Goal: Obtain resource: Obtain resource

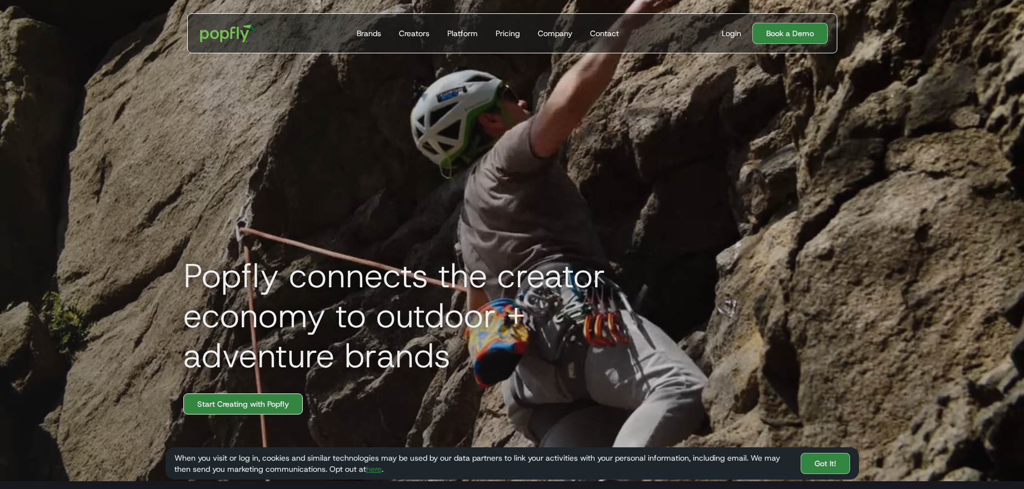
click at [241, 415] on link "Start Creating with Popfly" at bounding box center [242, 403] width 119 height 21
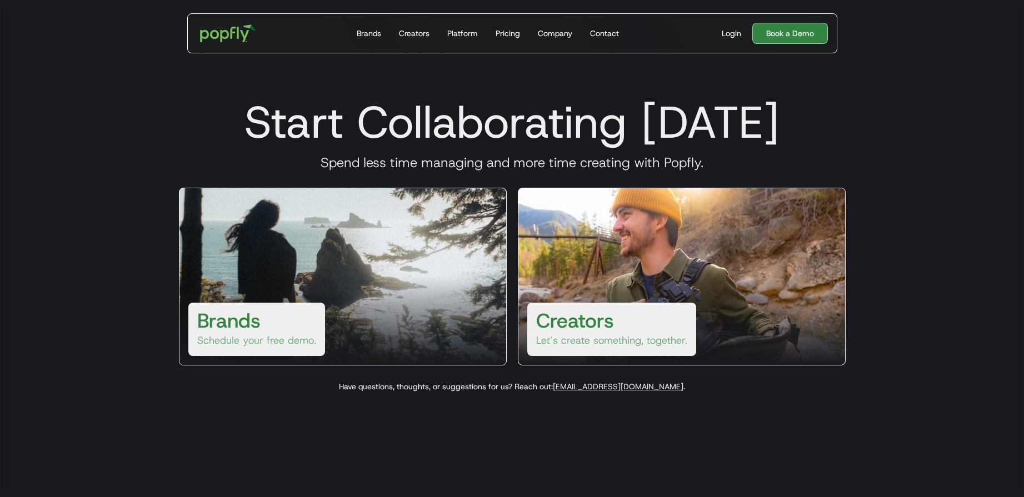
click at [385, 260] on div "Brands Schedule your free demo." at bounding box center [343, 277] width 328 height 178
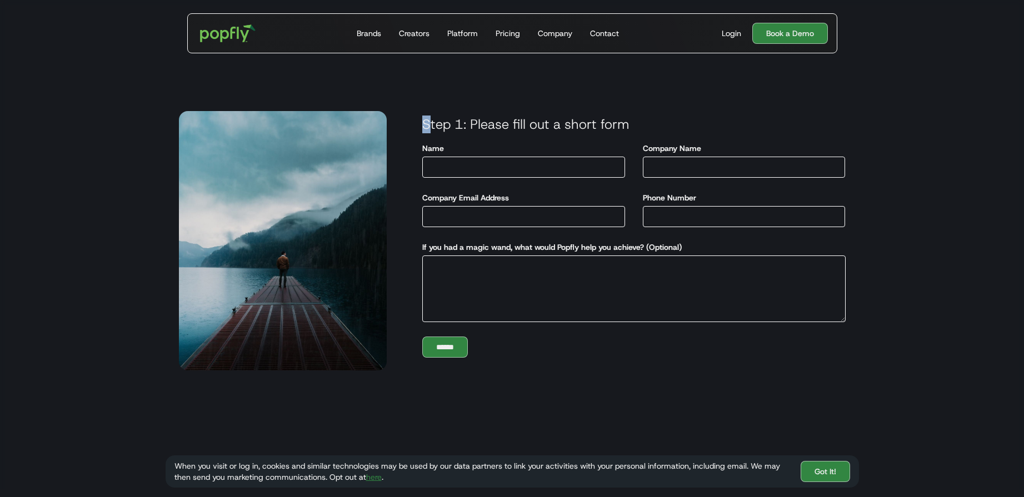
drag, startPoint x: 431, startPoint y: 120, endPoint x: 544, endPoint y: 113, distance: 113.6
click at [544, 113] on div "Step 1: Please fill out a short form Name Company Name Company Email Address Ph…" at bounding box center [623, 237] width 472 height 268
click at [549, 117] on h3 "Step 1: Please fill out a short form" at bounding box center [633, 124] width 441 height 17
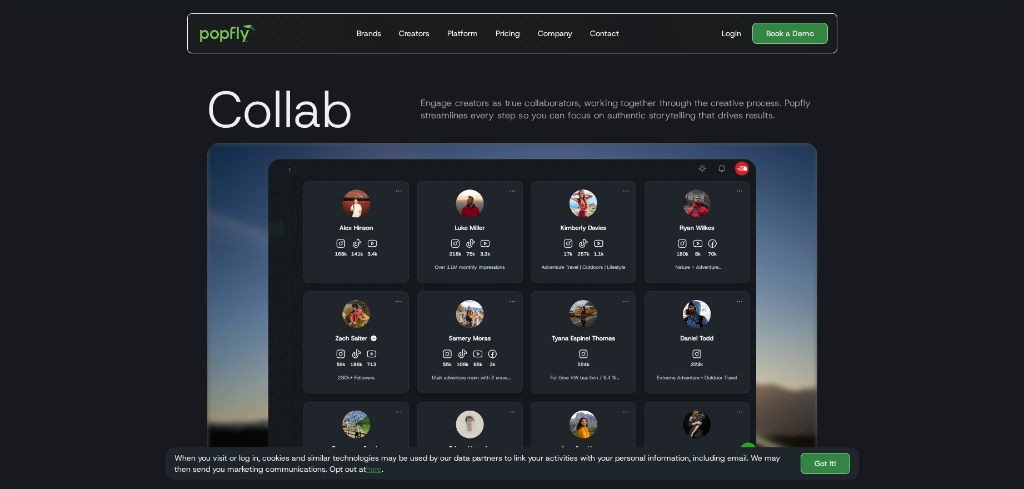
scroll to position [1908, 0]
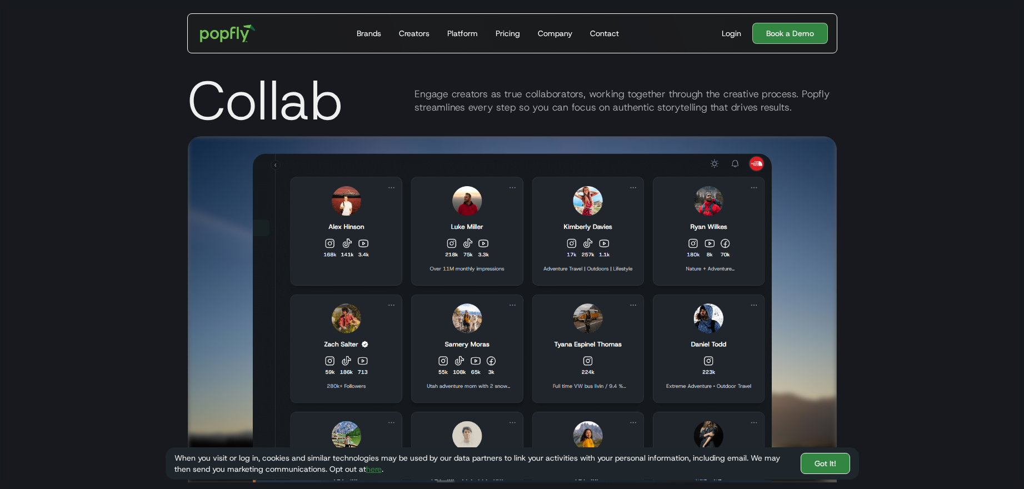
click at [840, 465] on link "Got It!" at bounding box center [825, 463] width 49 height 21
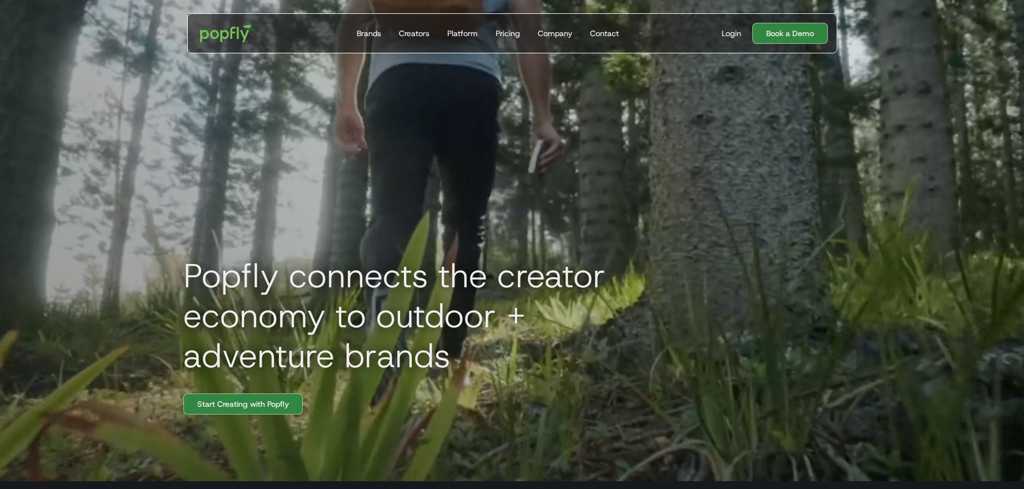
scroll to position [539, 0]
